Goal: Task Accomplishment & Management: Use online tool/utility

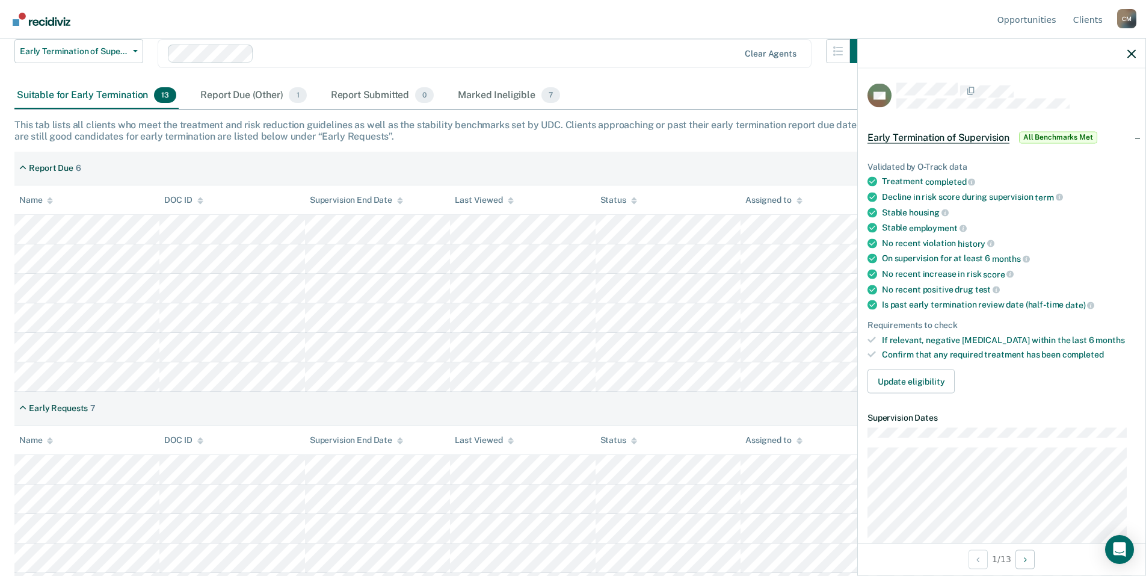
scroll to position [87, 0]
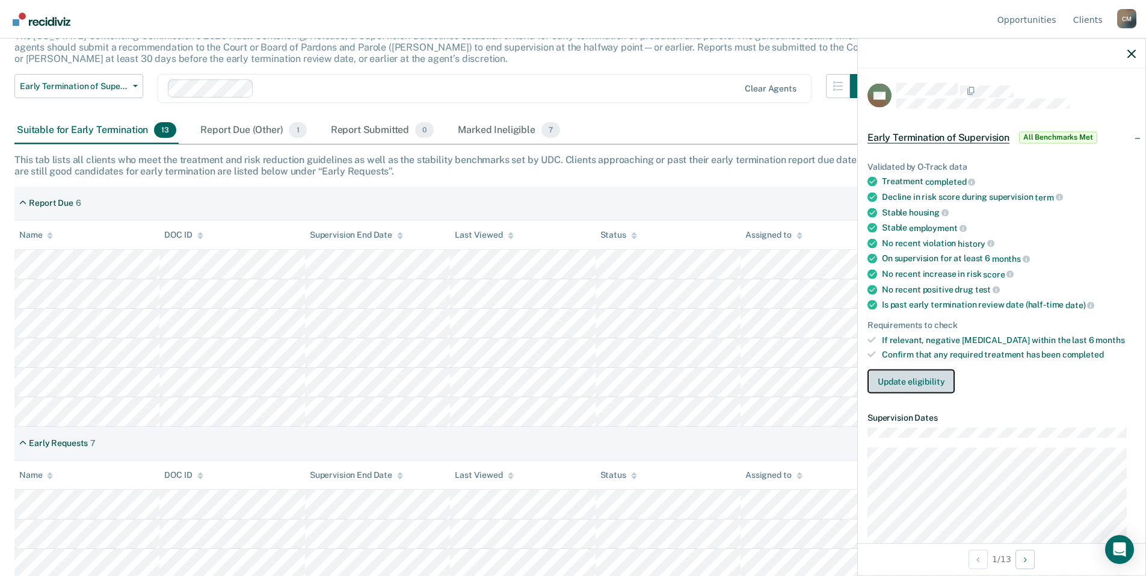
click at [910, 379] on button "Update eligibility" at bounding box center [911, 381] width 87 height 24
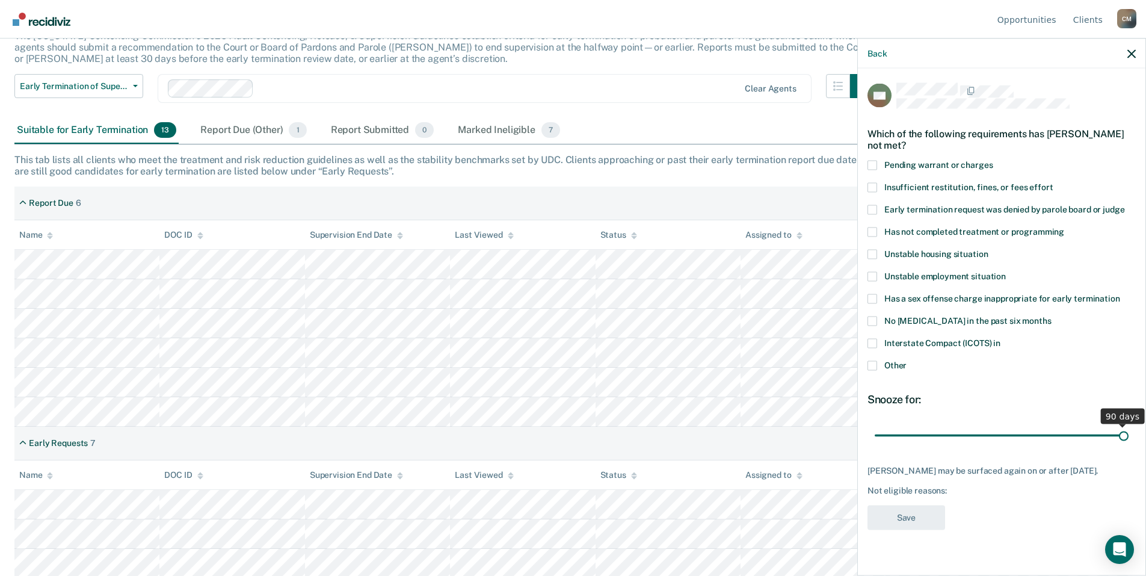
drag, startPoint x: 959, startPoint y: 435, endPoint x: 1143, endPoint y: 441, distance: 183.6
type input "90"
click at [1129, 441] on input "range" at bounding box center [1002, 435] width 254 height 21
click at [873, 343] on span at bounding box center [873, 343] width 10 height 10
click at [1001, 338] on input "Interstate Compact (ICOTS) in" at bounding box center [1001, 338] width 0 height 0
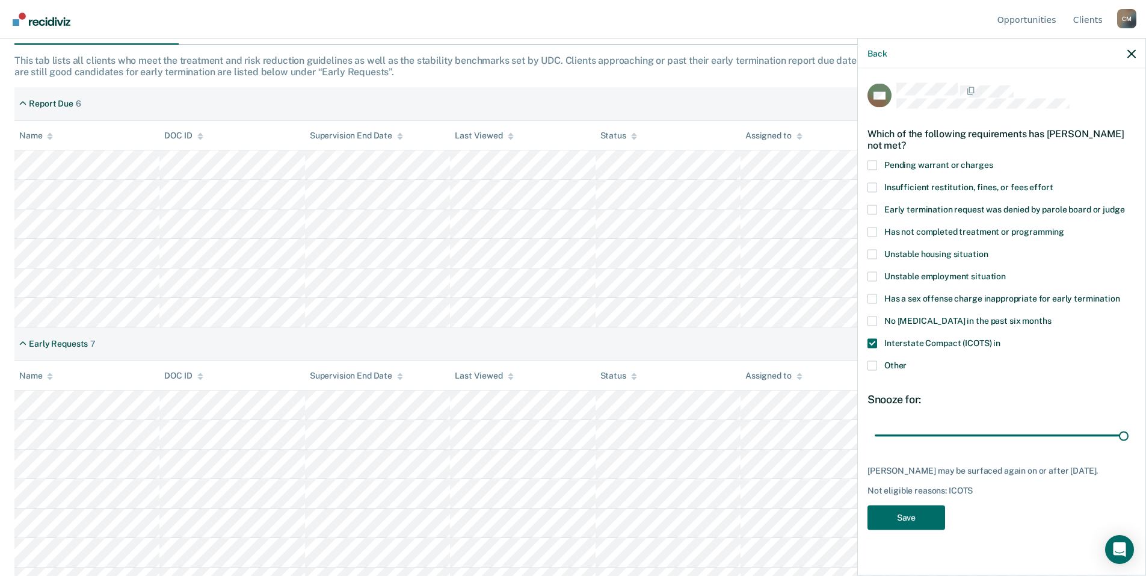
scroll to position [208, 0]
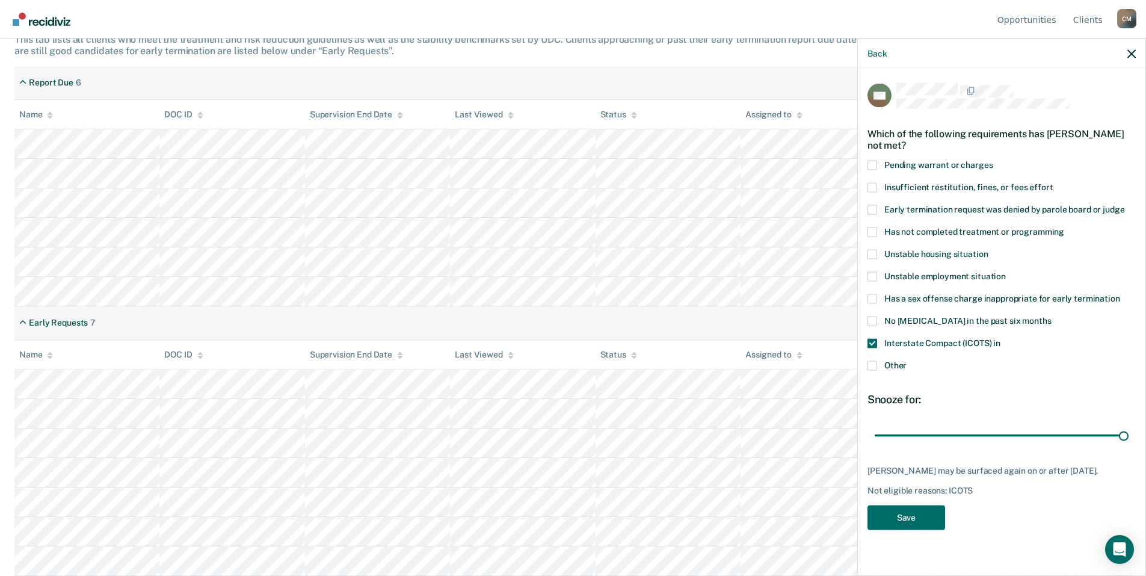
click at [874, 341] on span at bounding box center [873, 343] width 10 height 10
click at [1001, 338] on input "Interstate Compact (ICOTS) in" at bounding box center [1001, 338] width 0 height 0
click at [871, 366] on span at bounding box center [873, 365] width 10 height 10
click at [907, 360] on input "Other" at bounding box center [907, 360] width 0 height 0
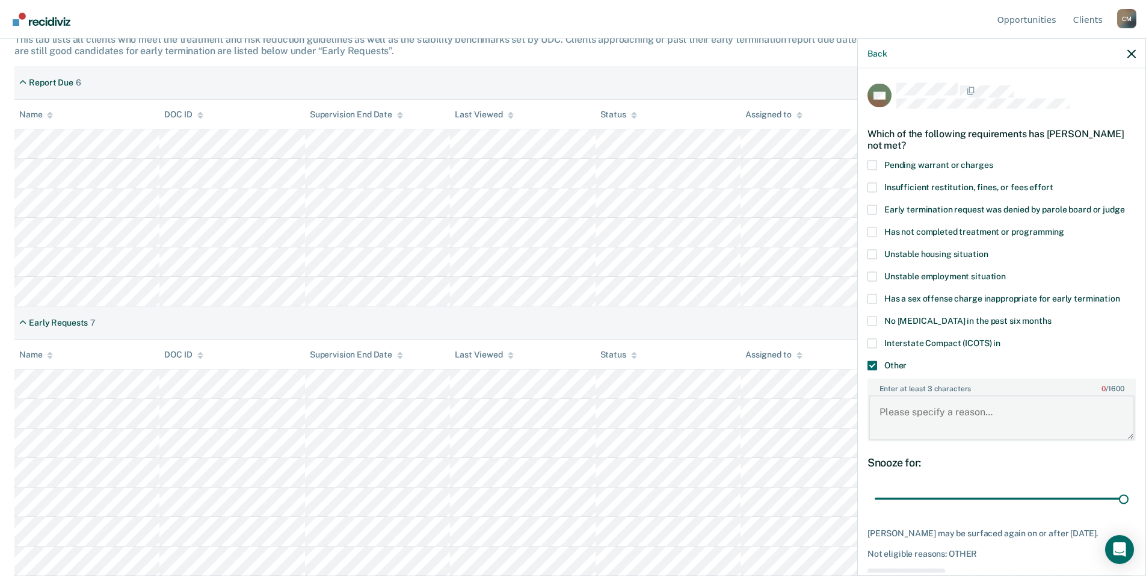
click at [893, 420] on textarea "Enter at least 3 characters 0 / 1600" at bounding box center [1002, 417] width 266 height 45
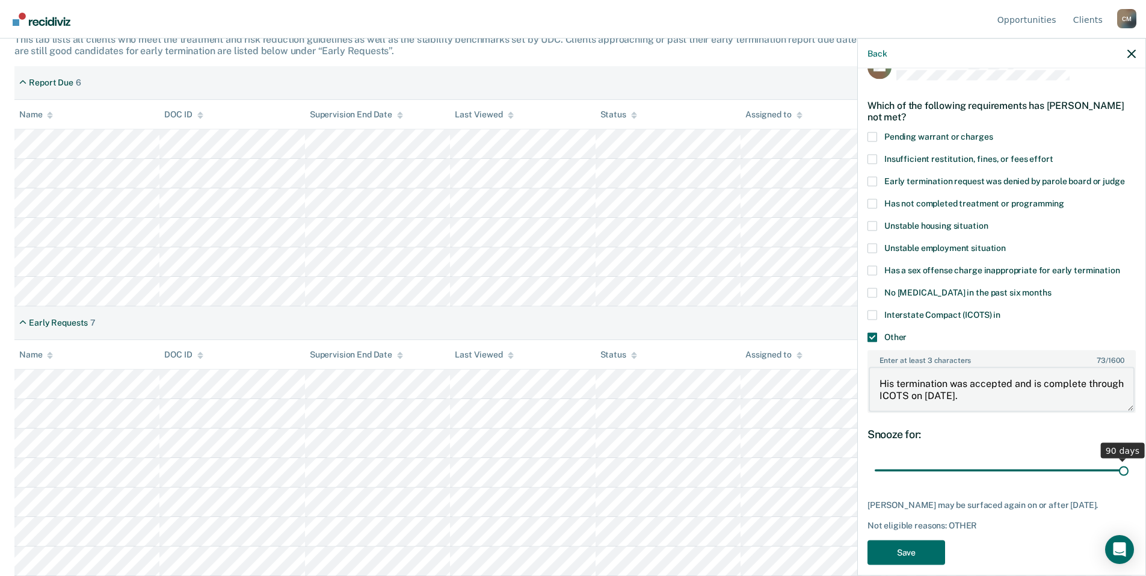
scroll to position [40, 0]
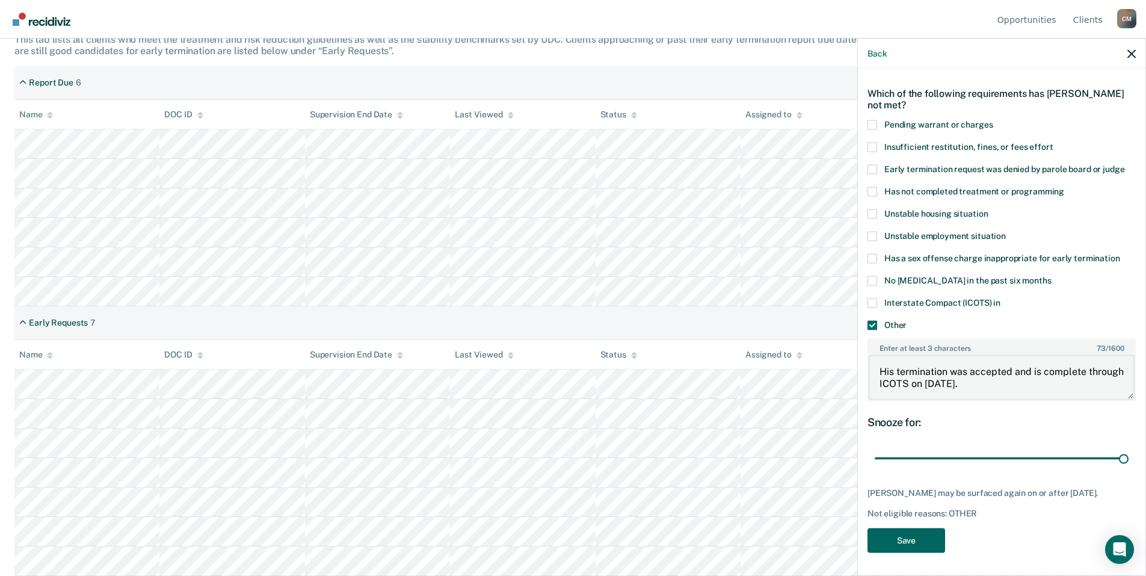
type textarea "His termination was accepted and is complete through ICOTS on [DATE]."
click at [917, 541] on button "Save" at bounding box center [907, 540] width 78 height 25
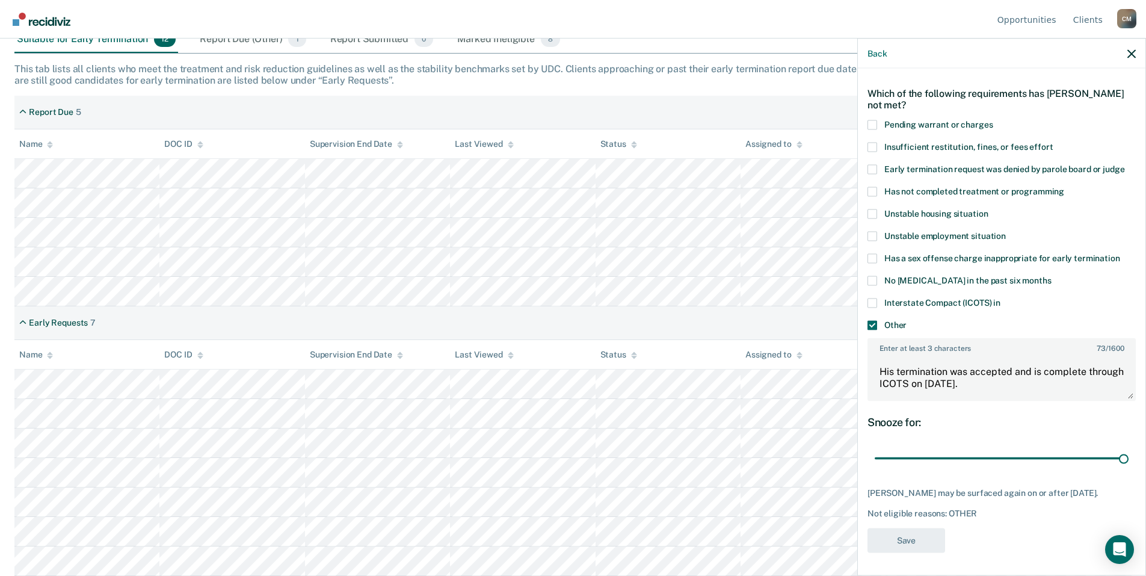
scroll to position [178, 0]
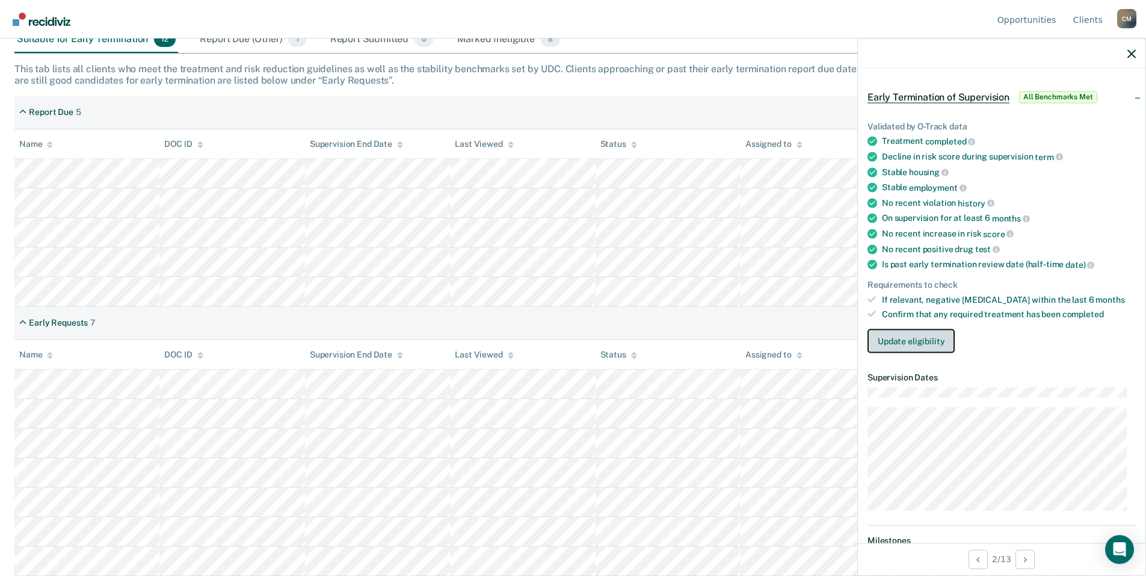
click at [911, 342] on button "Update eligibility" at bounding box center [911, 341] width 87 height 24
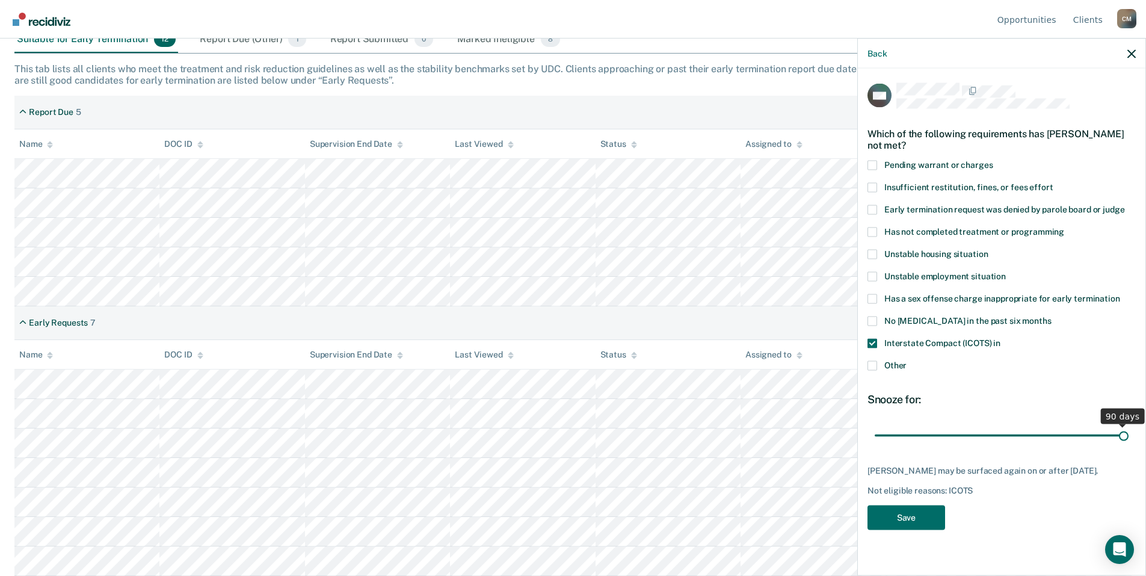
drag, startPoint x: 957, startPoint y: 433, endPoint x: 1155, endPoint y: 460, distance: 199.8
type input "90"
click at [1129, 446] on input "range" at bounding box center [1002, 435] width 254 height 21
click at [914, 518] on button "Save" at bounding box center [907, 517] width 78 height 25
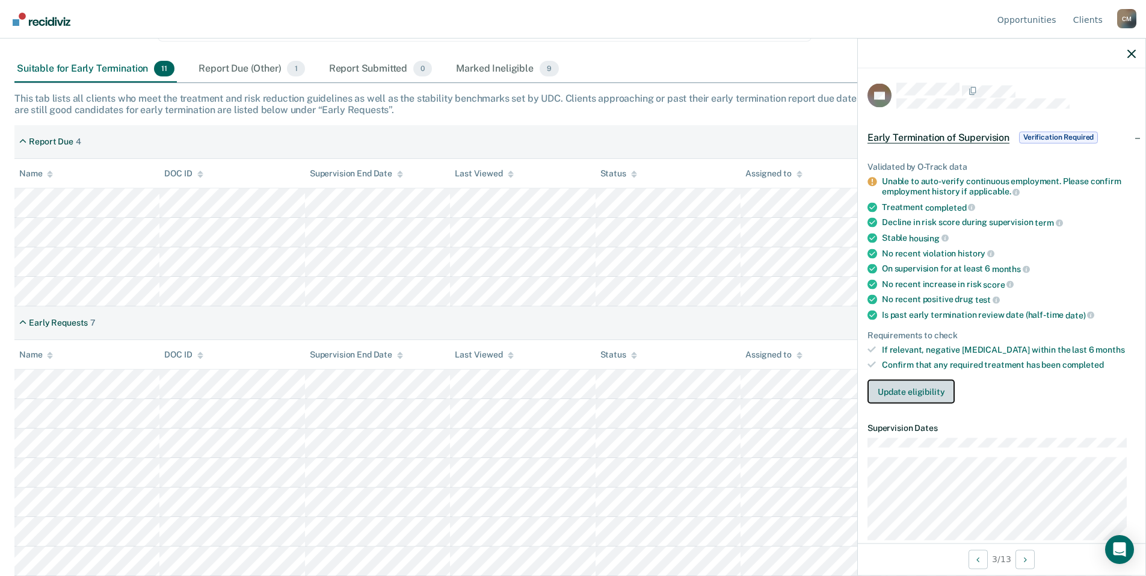
click at [923, 389] on button "Update eligibility" at bounding box center [911, 391] width 87 height 24
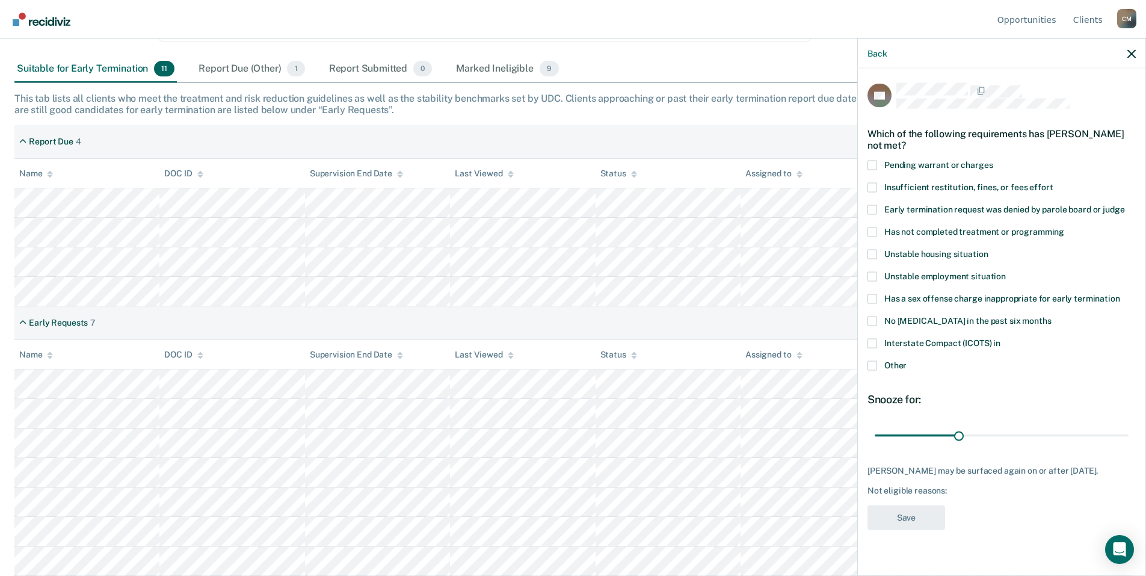
click at [874, 277] on span at bounding box center [873, 276] width 10 height 10
click at [1006, 271] on input "Unstable employment situation" at bounding box center [1006, 271] width 0 height 0
click at [923, 522] on button "Save" at bounding box center [907, 517] width 78 height 25
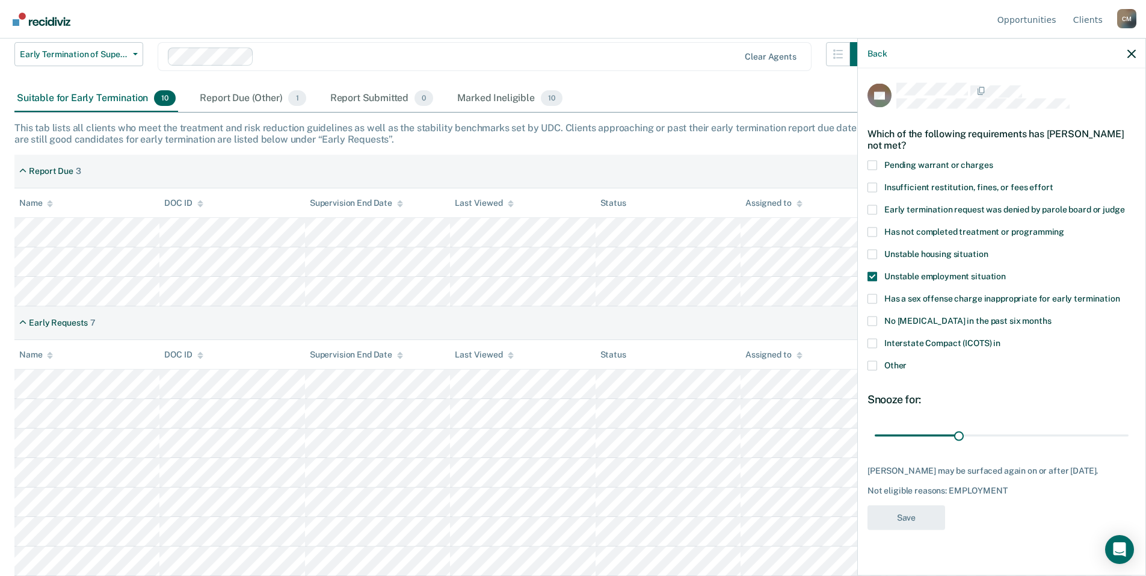
scroll to position [119, 0]
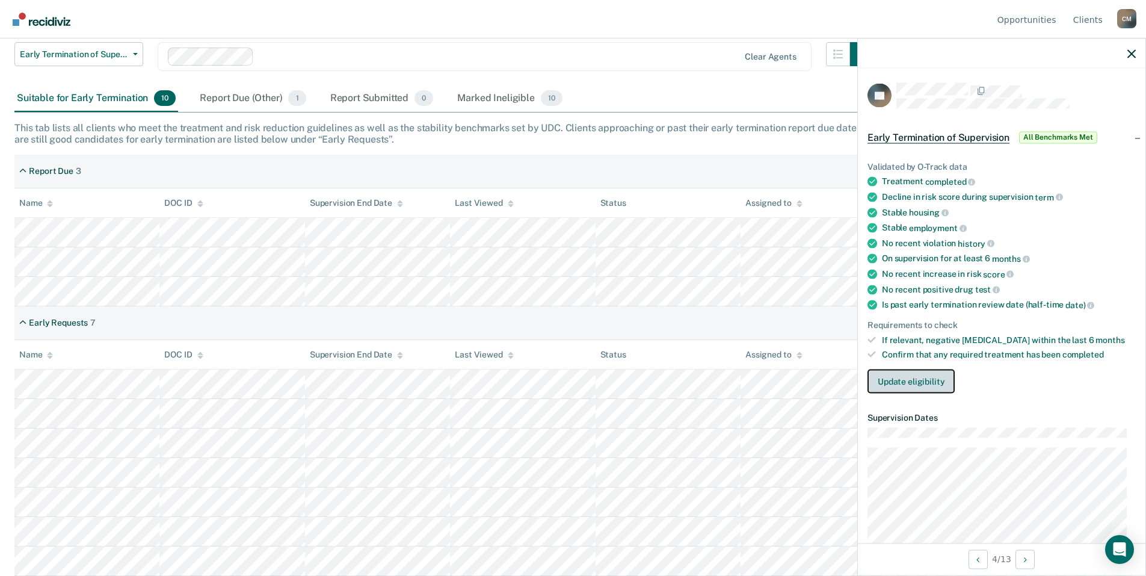
click at [929, 379] on button "Update eligibility" at bounding box center [911, 381] width 87 height 24
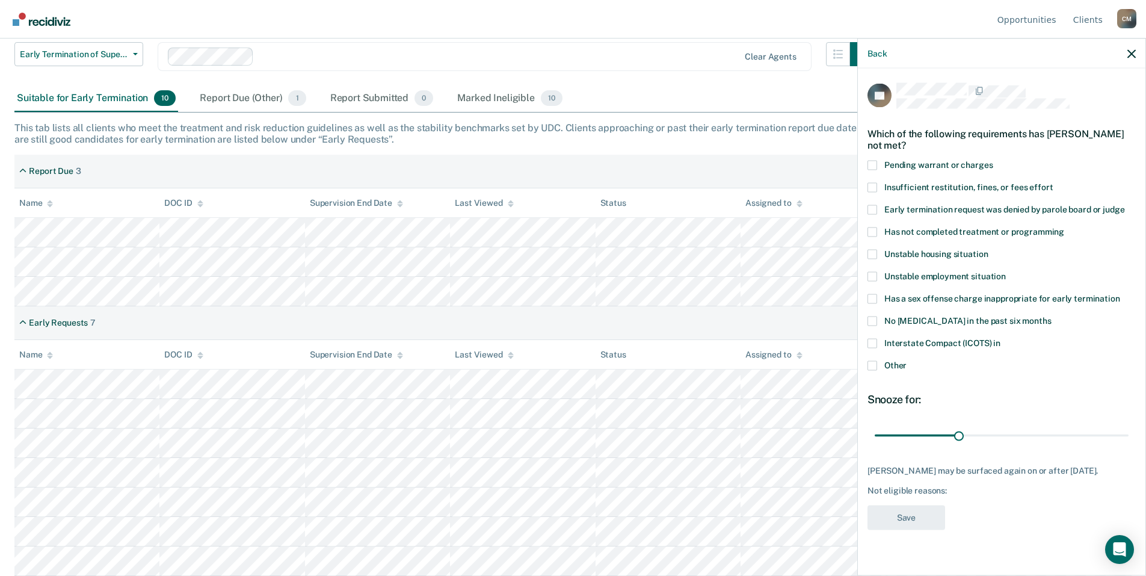
click at [873, 341] on span at bounding box center [873, 343] width 10 height 10
click at [1001, 338] on input "Interstate Compact (ICOTS) in" at bounding box center [1001, 338] width 0 height 0
drag, startPoint x: 962, startPoint y: 433, endPoint x: 1155, endPoint y: 465, distance: 195.7
type input "90"
click at [1129, 446] on input "range" at bounding box center [1002, 435] width 254 height 21
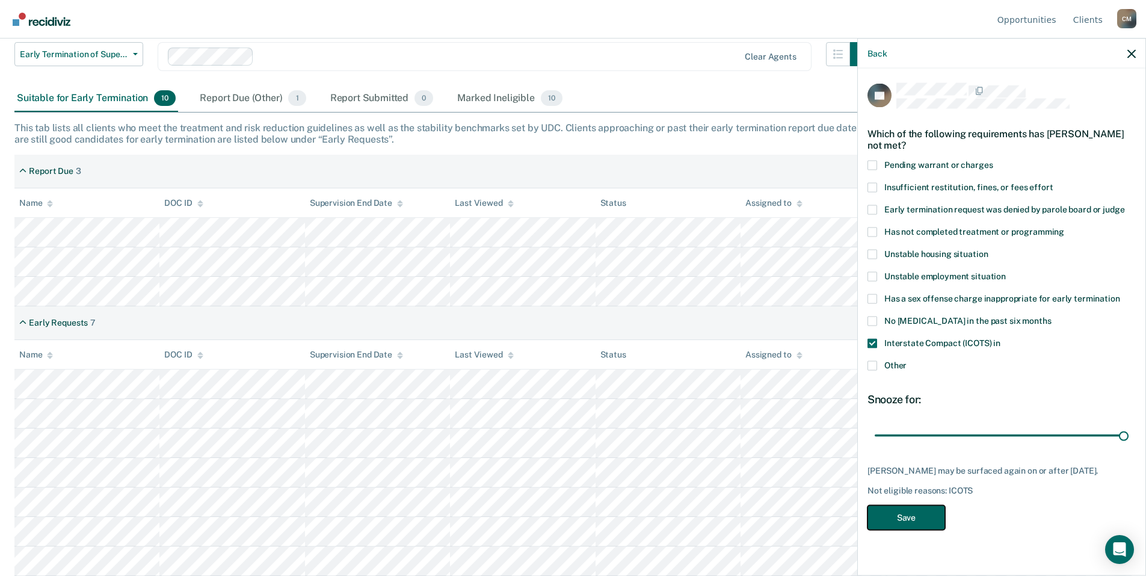
click at [925, 516] on button "Save" at bounding box center [907, 517] width 78 height 25
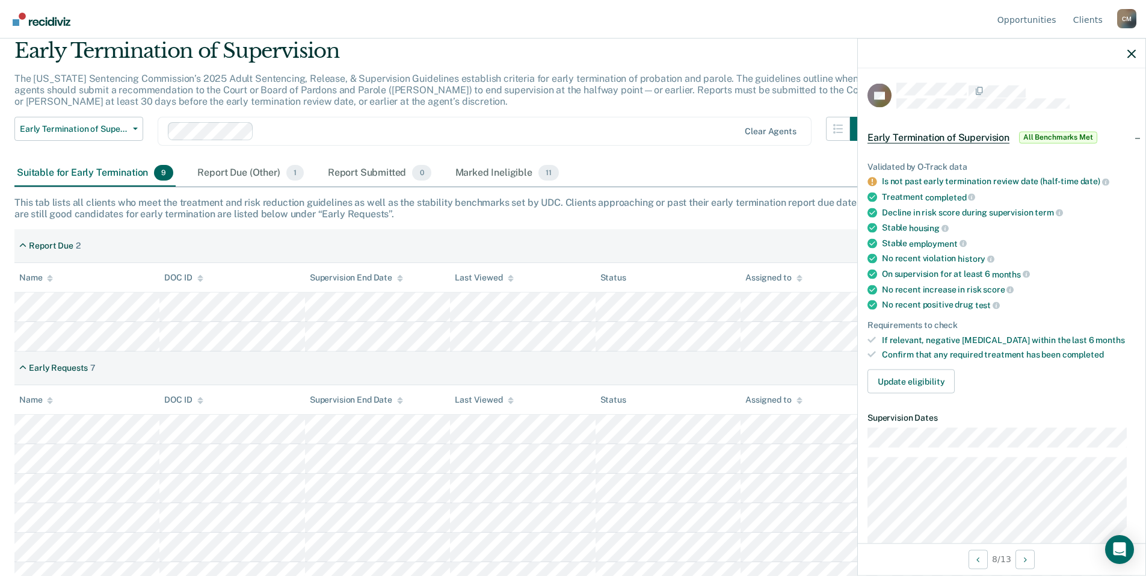
scroll to position [90, 0]
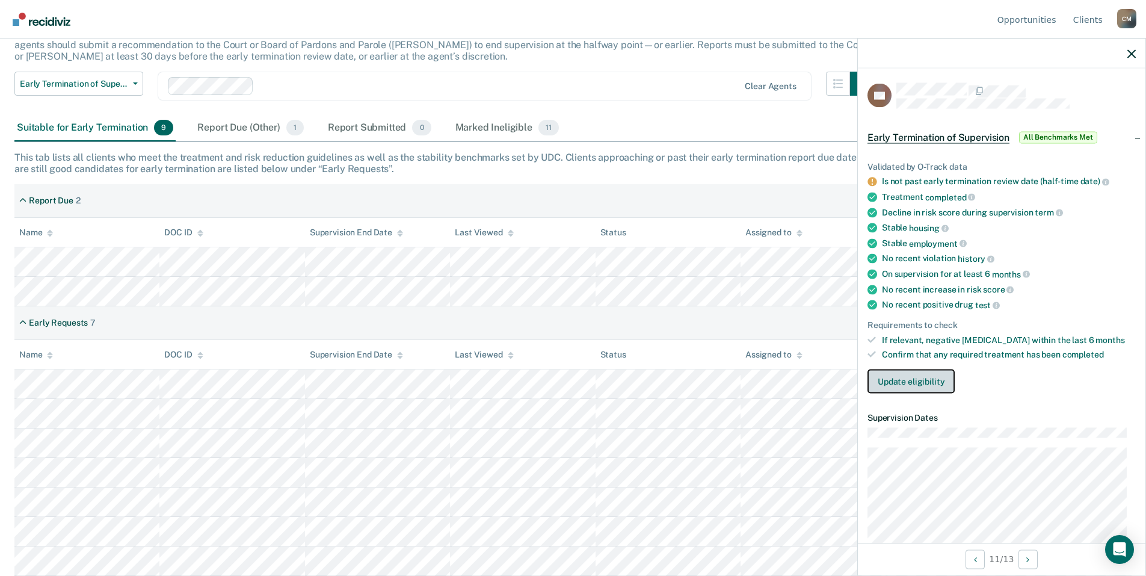
click at [900, 378] on button "Update eligibility" at bounding box center [911, 381] width 87 height 24
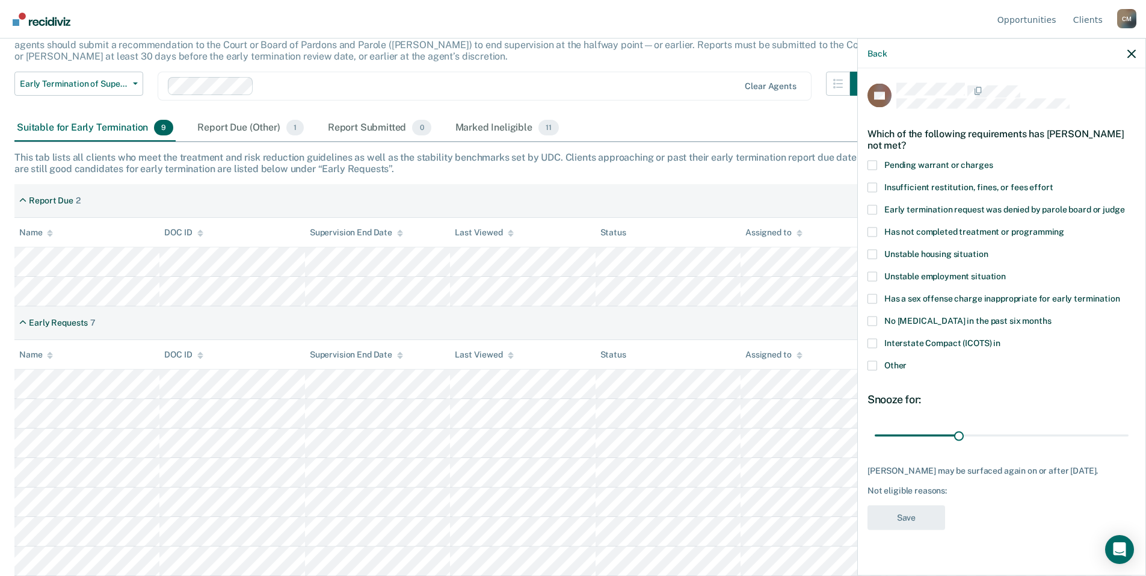
click at [874, 365] on span at bounding box center [873, 365] width 10 height 10
click at [907, 360] on input "Other" at bounding box center [907, 360] width 0 height 0
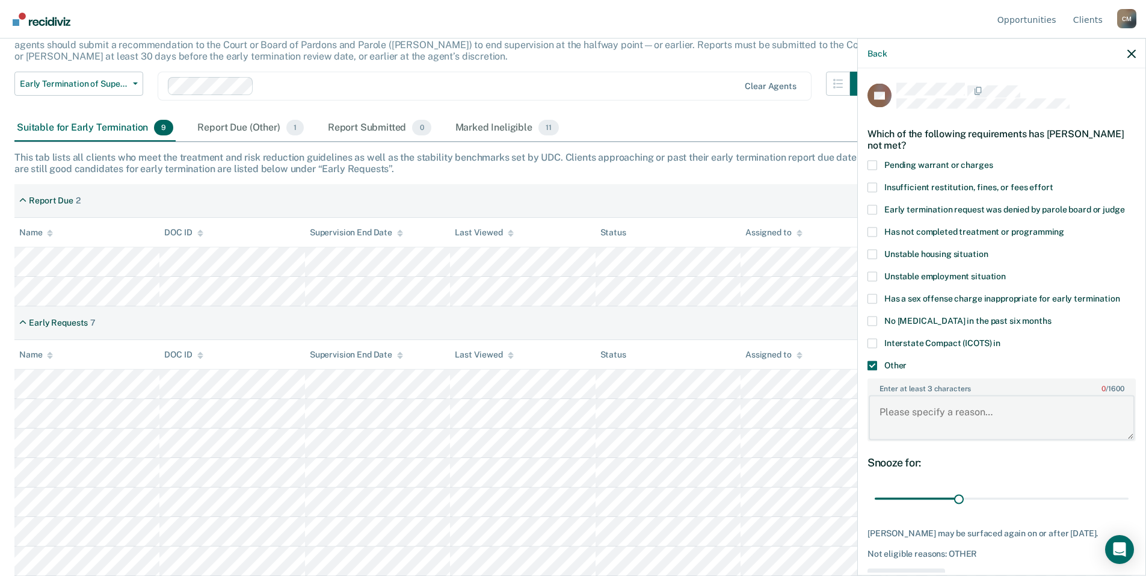
click at [894, 409] on textarea "Enter at least 3 characters 0 / 1600" at bounding box center [1002, 417] width 266 height 45
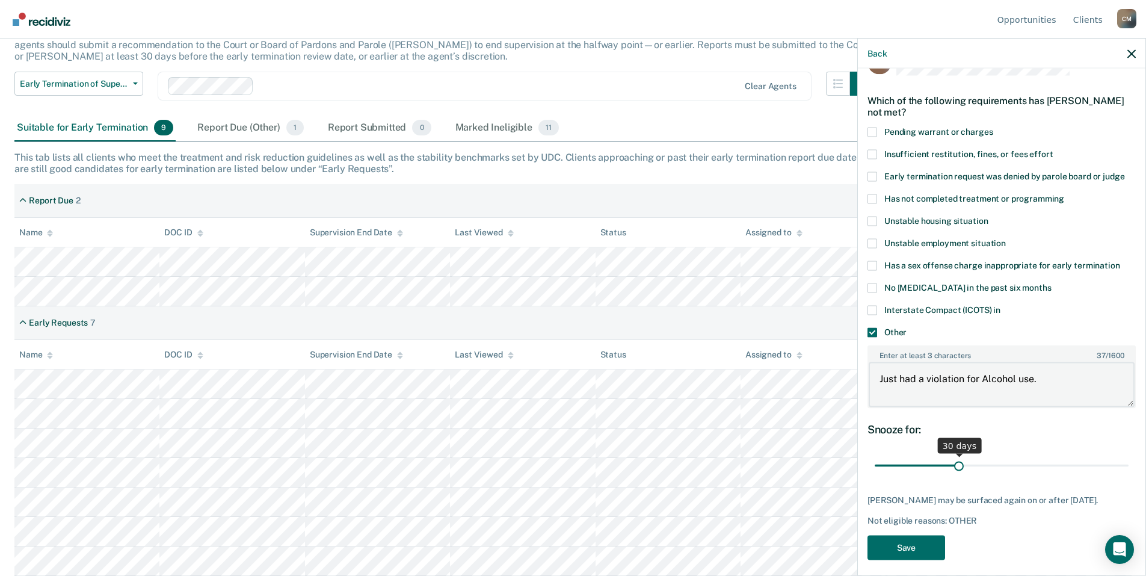
scroll to position [51, 0]
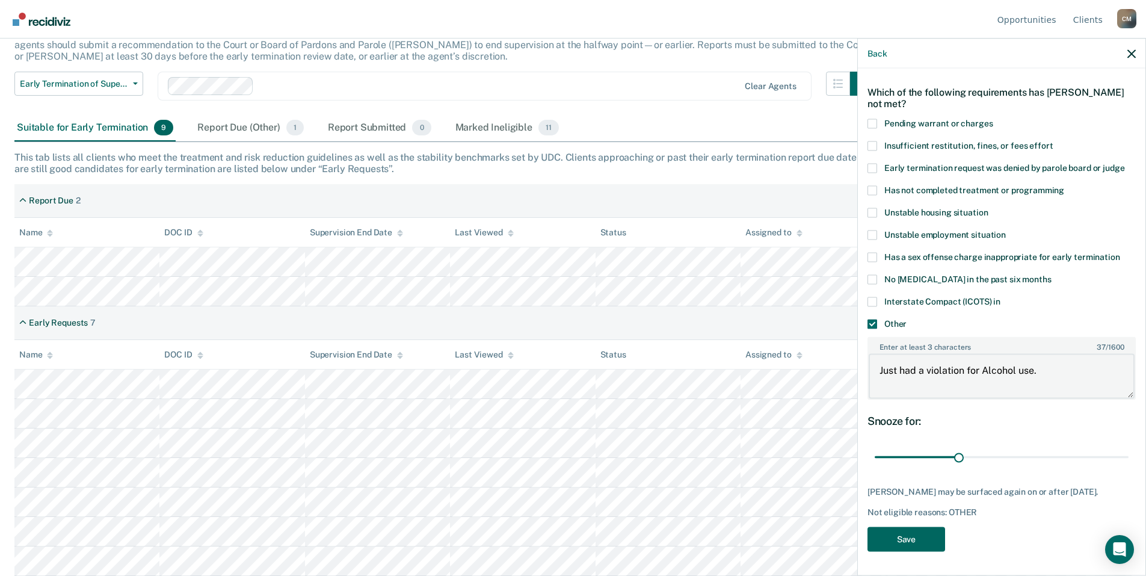
type textarea "Just had a violation for Alcohol use."
click at [914, 537] on button "Save" at bounding box center [907, 539] width 78 height 25
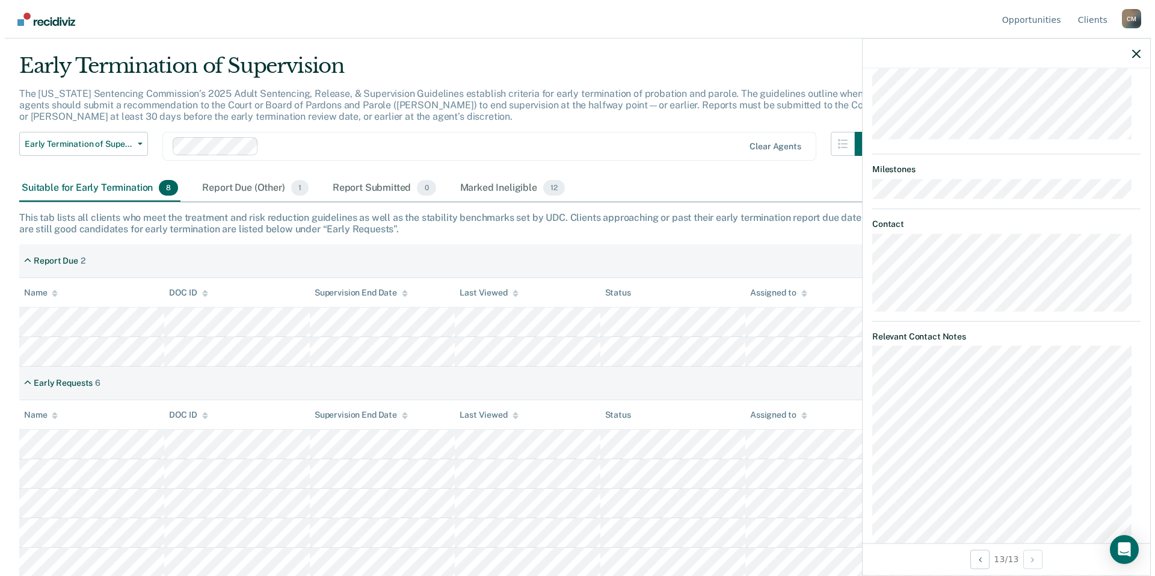
scroll to position [0, 0]
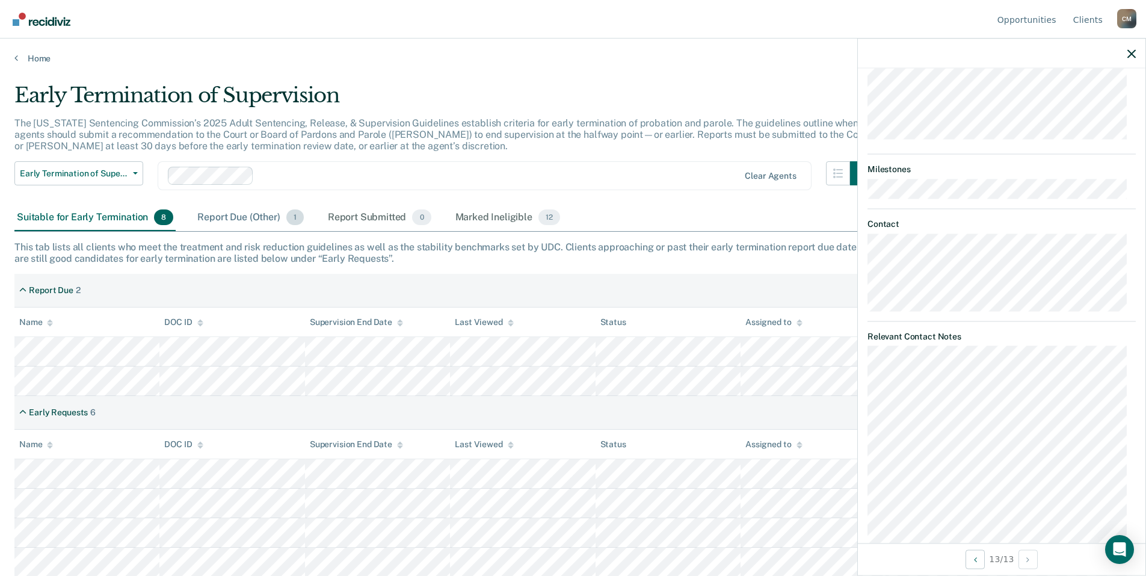
click at [276, 218] on div "Report Due (Other) 1" at bounding box center [250, 218] width 111 height 26
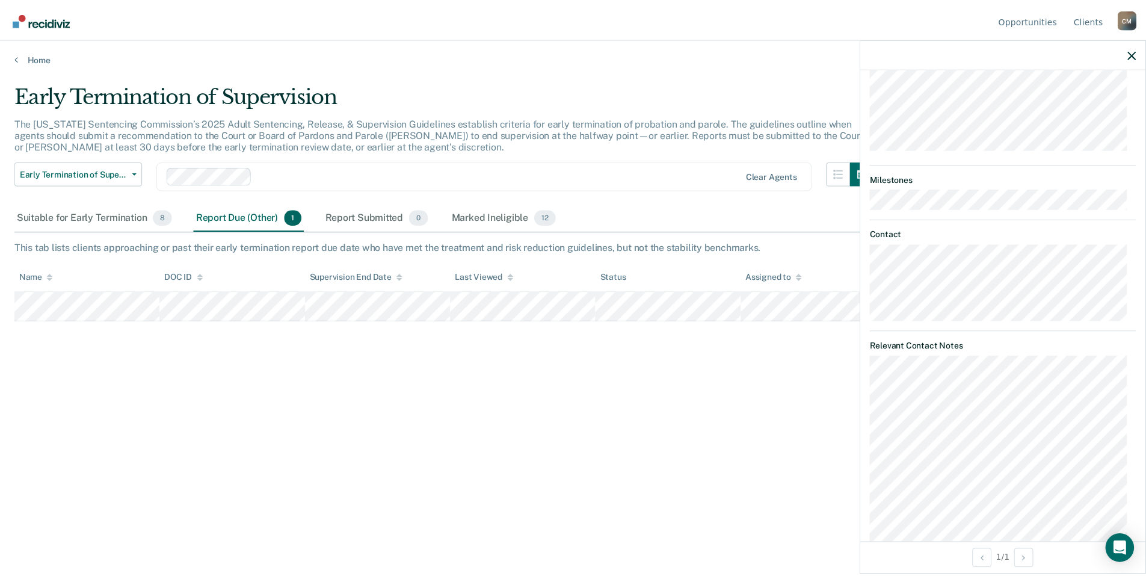
scroll to position [401, 0]
click at [362, 221] on div "Report Submitted 0" at bounding box center [380, 218] width 108 height 26
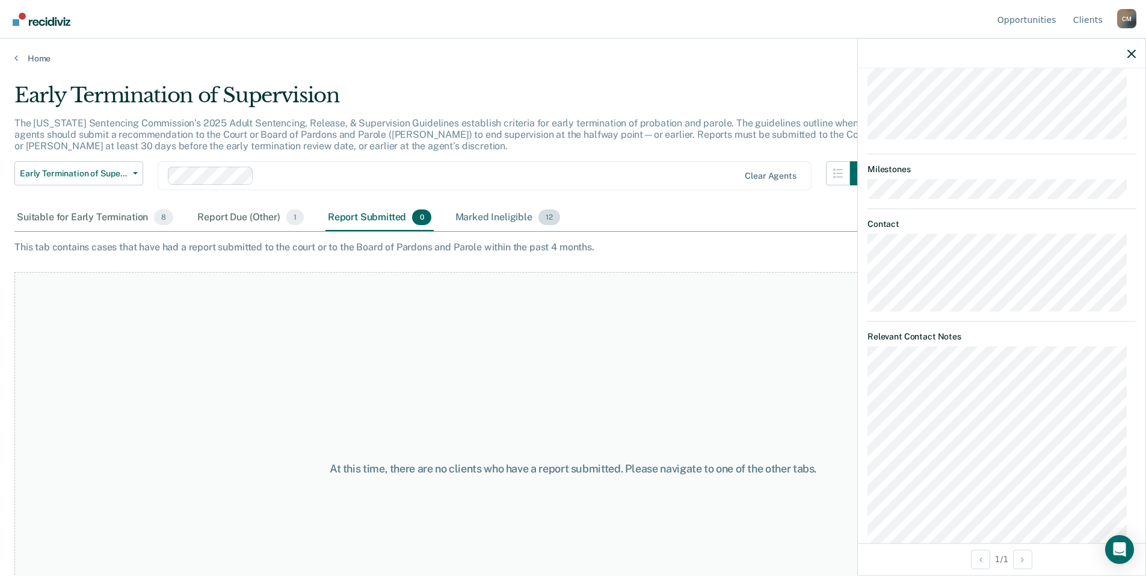
click at [492, 218] on div "Marked Ineligible 12" at bounding box center [508, 218] width 110 height 26
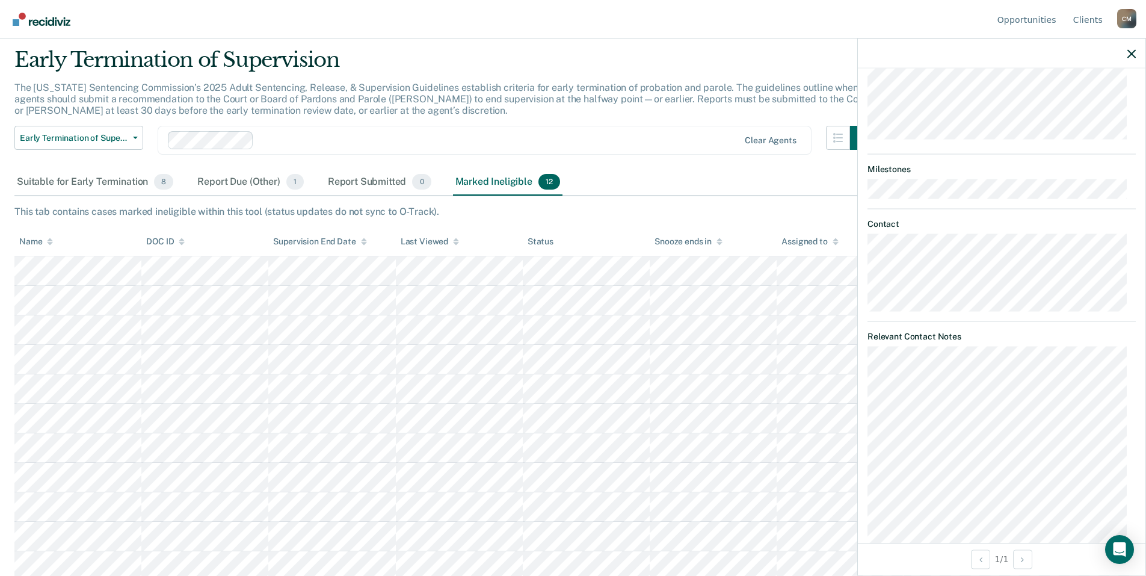
scroll to position [0, 0]
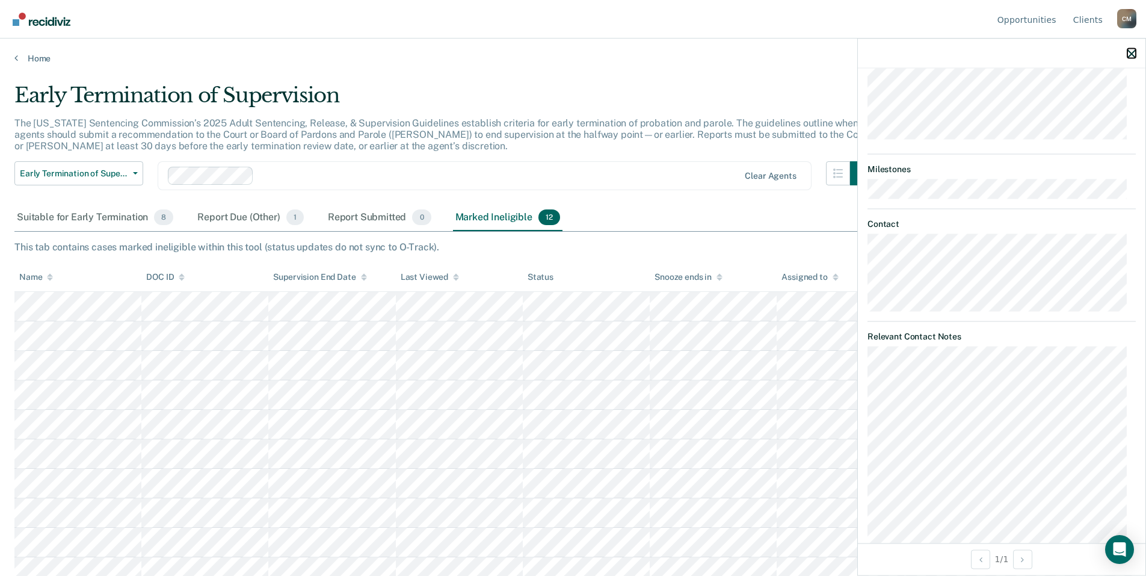
click at [1131, 51] on icon "button" at bounding box center [1132, 53] width 8 height 8
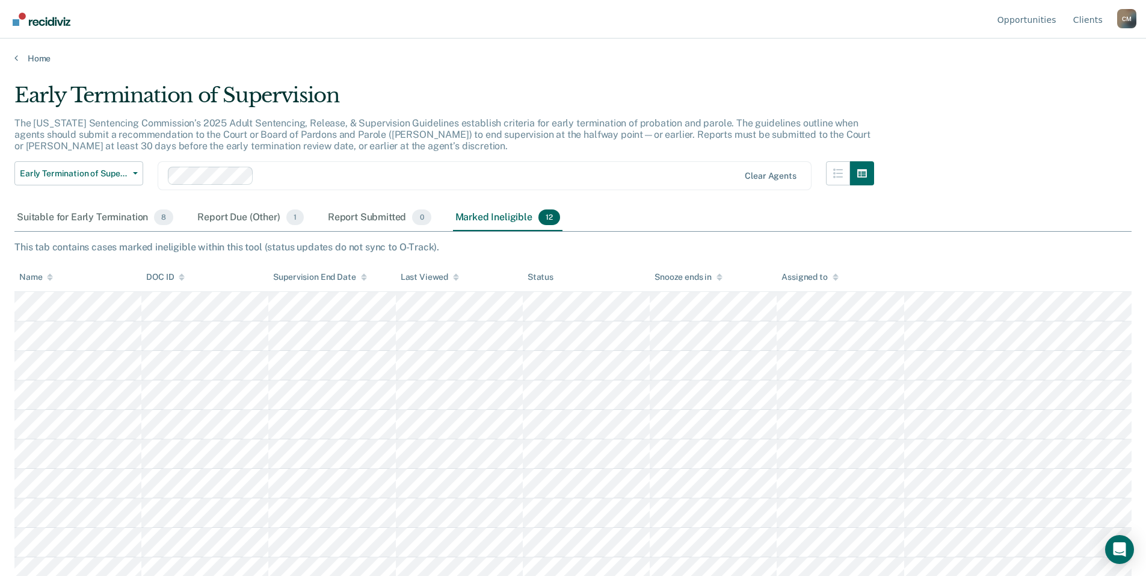
click at [1125, 19] on div "C M" at bounding box center [1127, 18] width 19 height 19
click at [1053, 94] on link "Log Out" at bounding box center [1079, 95] width 78 height 10
